Goal: Download file/media

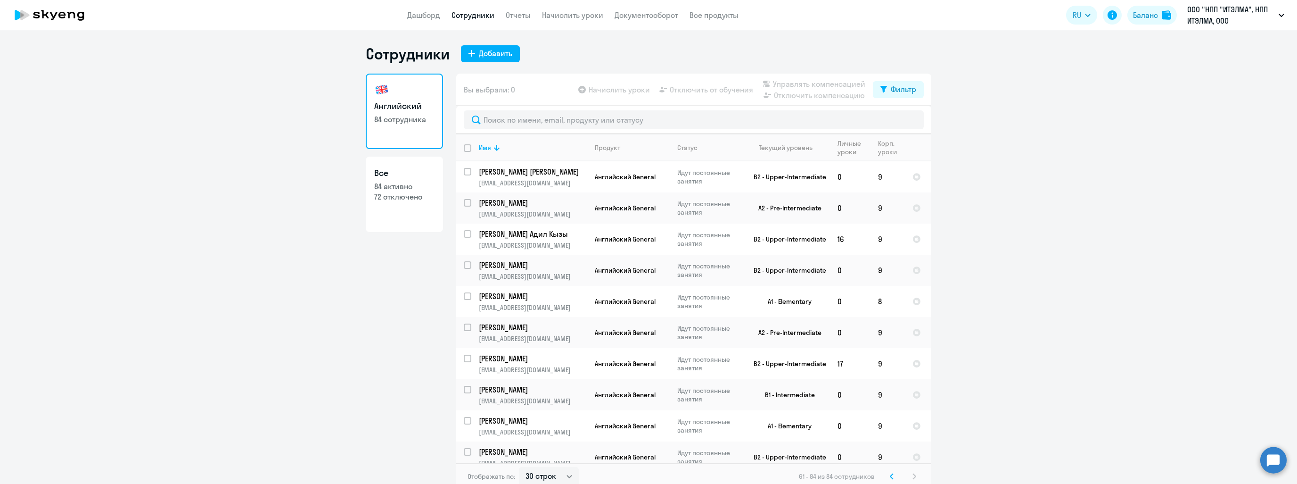
select select "30"
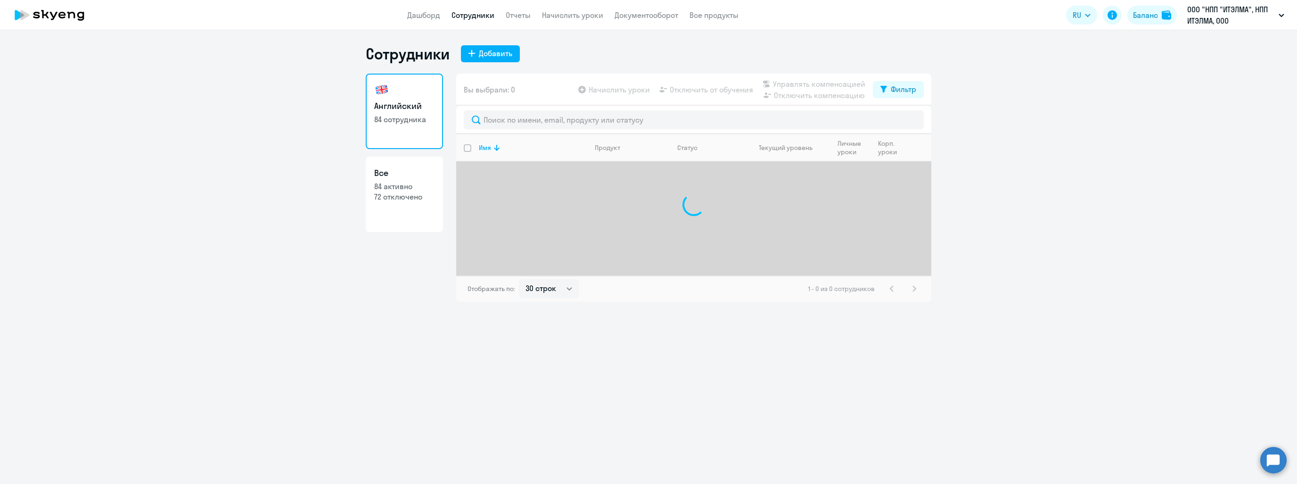
select select "30"
click at [508, 15] on link "Отчеты" at bounding box center [518, 14] width 25 height 9
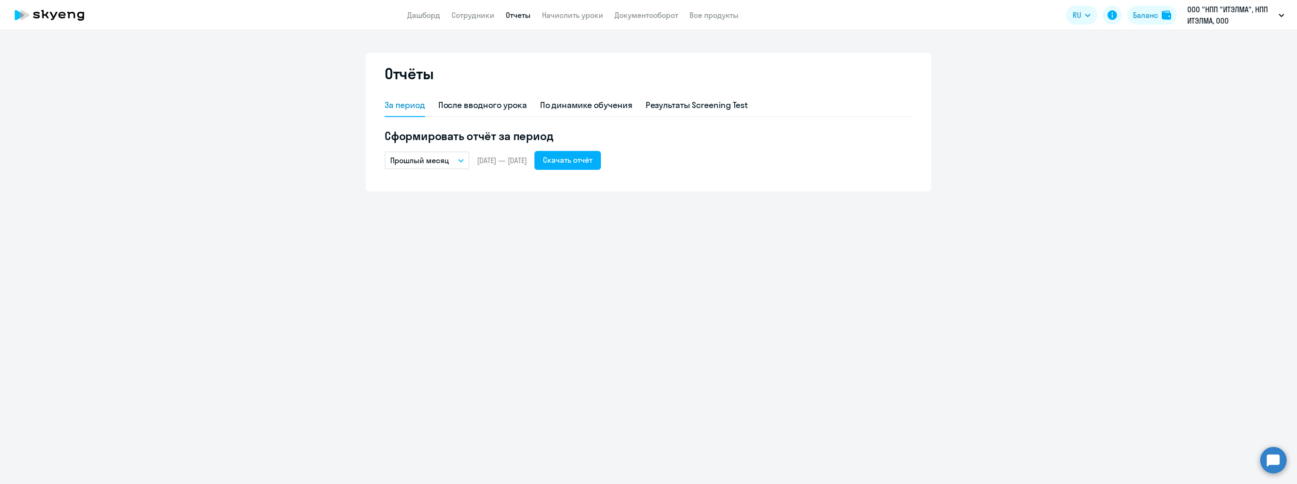
click at [455, 156] on button "Прошлый месяц" at bounding box center [427, 160] width 85 height 18
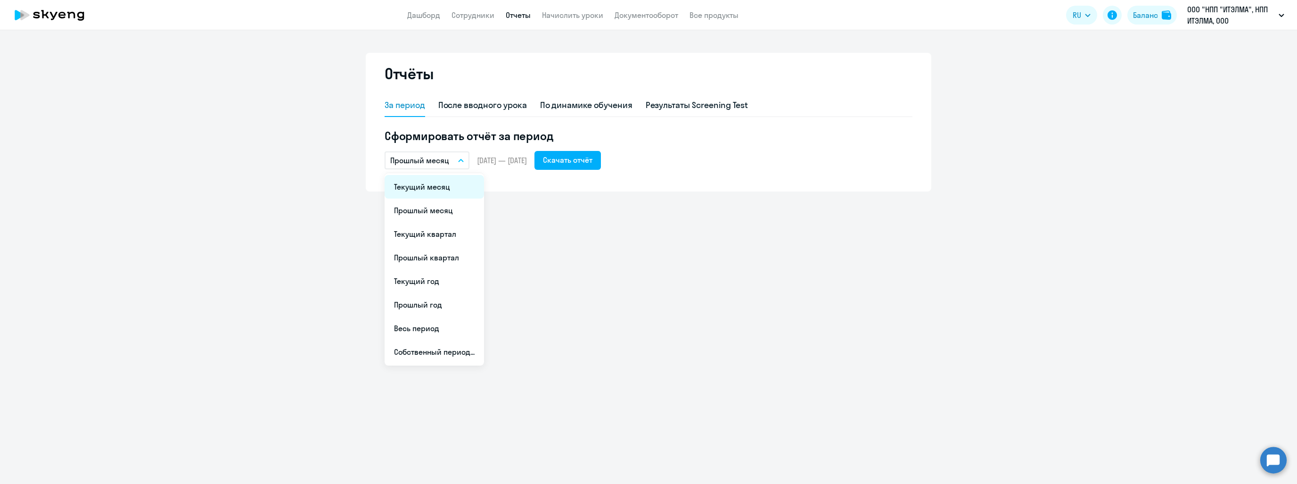
click at [450, 178] on li "Текущий месяц" at bounding box center [434, 187] width 99 height 24
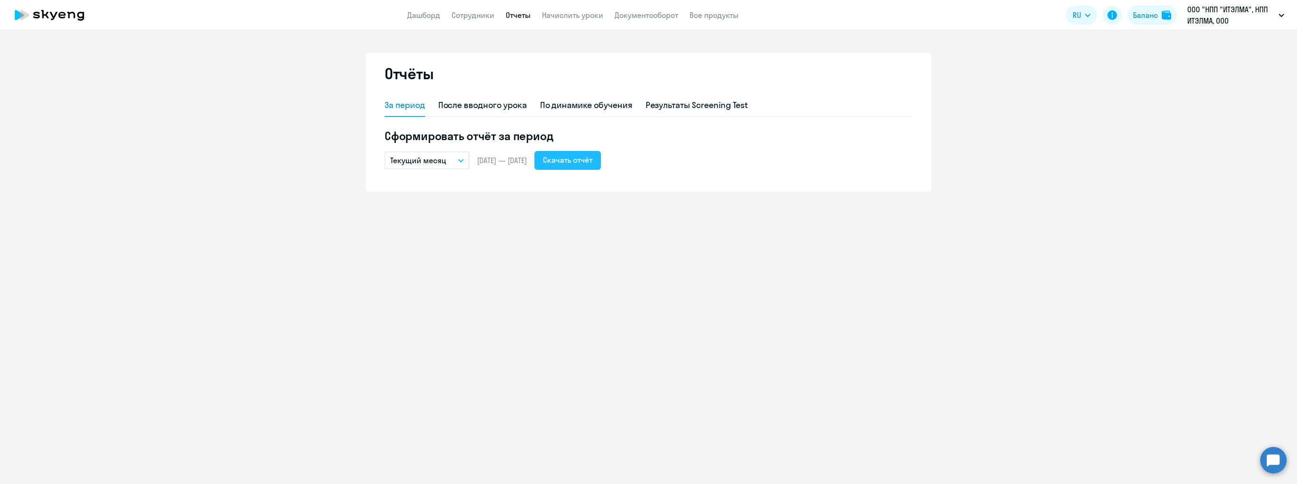
click at [580, 161] on div "Скачать отчёт" at bounding box center [567, 159] width 49 height 11
click at [581, 100] on div "По динамике обучения" at bounding box center [586, 105] width 92 height 12
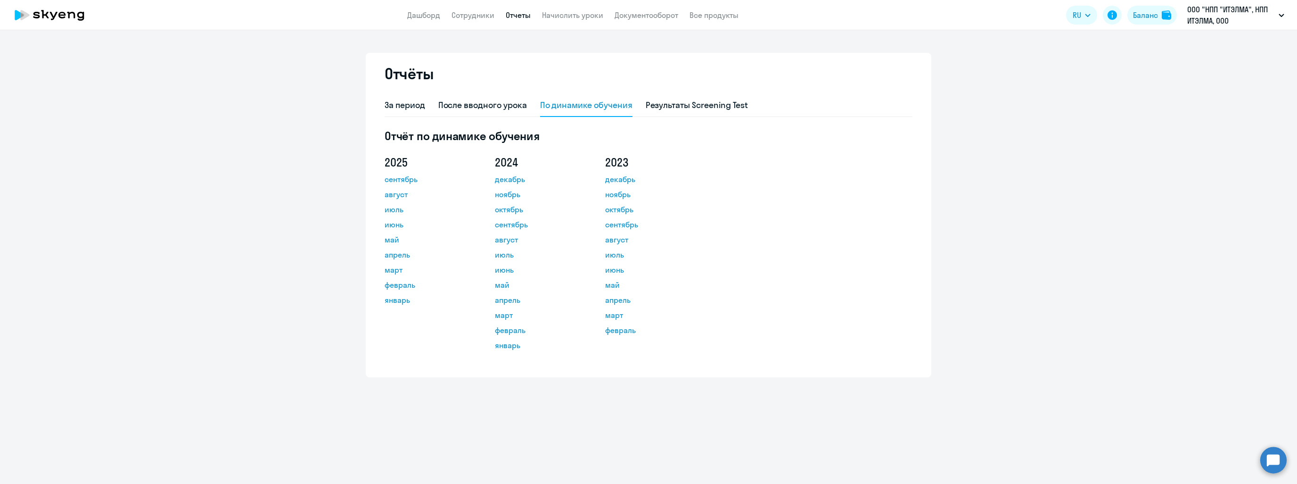
click at [489, 90] on div "Отчёты" at bounding box center [649, 79] width 528 height 30
click at [475, 112] on div "После вводного урока" at bounding box center [482, 105] width 89 height 23
select select "10"
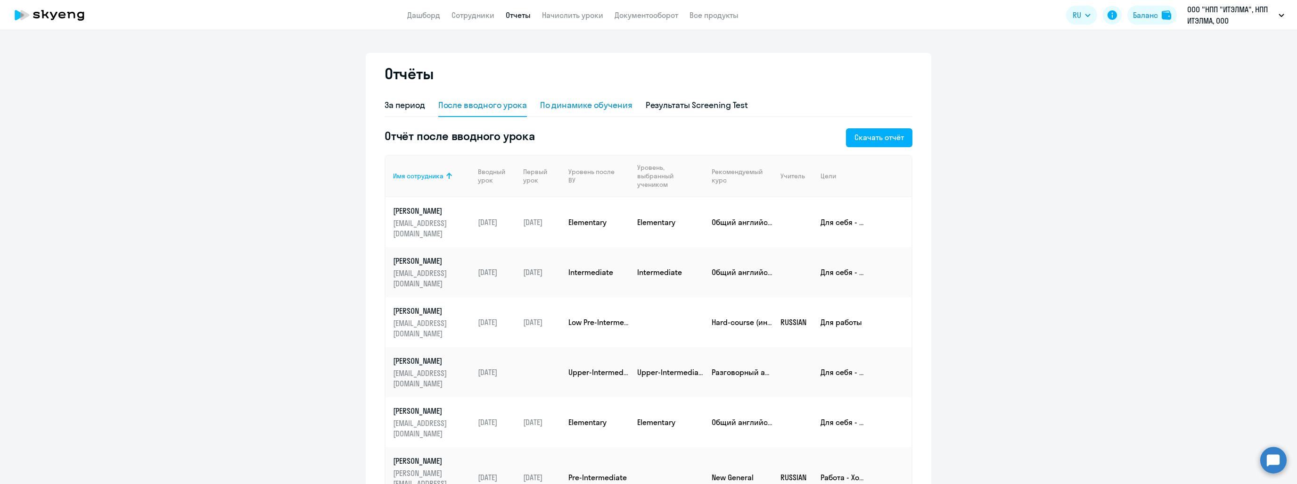
click at [552, 114] on div "По динамике обучения" at bounding box center [586, 105] width 92 height 23
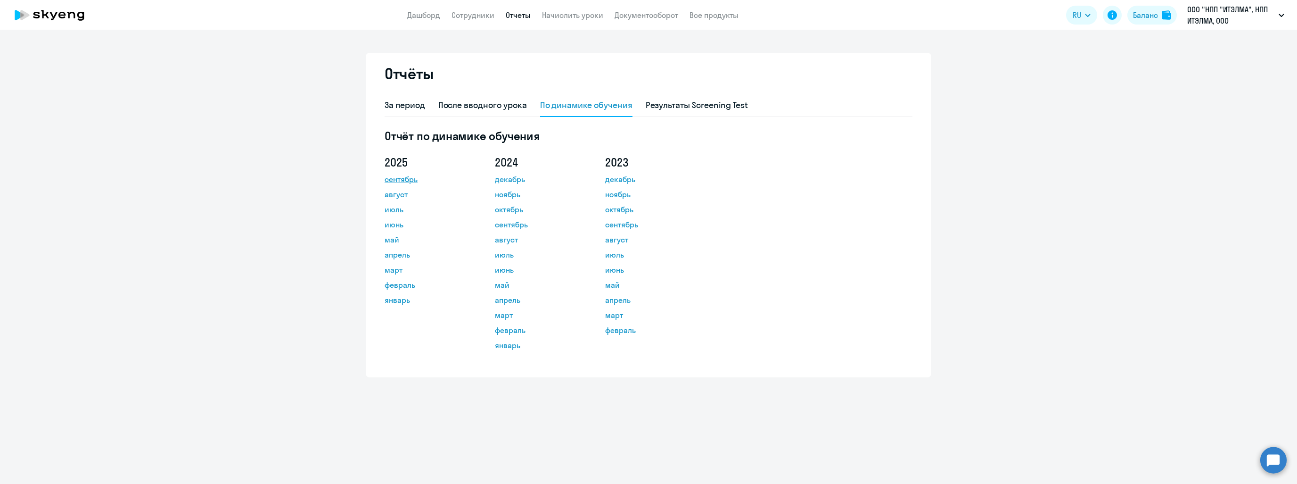
click at [399, 181] on link "сентябрь" at bounding box center [427, 178] width 85 height 11
click at [1231, 253] on ng-component "Отчёты За период После вводного урока По динамике обучения Результаты Screening…" at bounding box center [648, 215] width 1297 height 324
